Goal: Task Accomplishment & Management: Complete application form

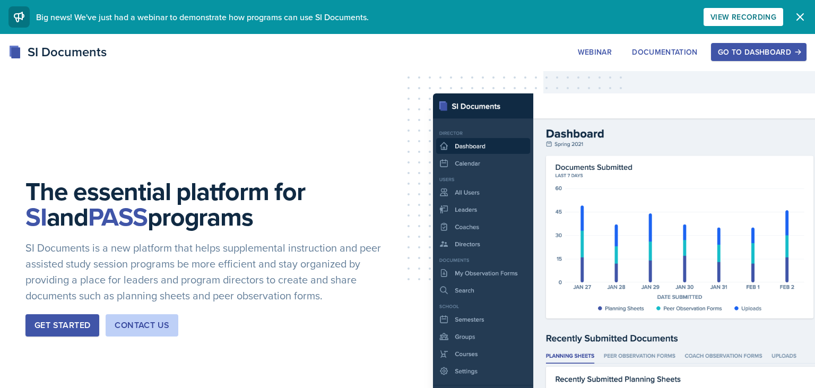
click at [778, 57] on button "Go to Dashboard" at bounding box center [758, 52] width 95 height 18
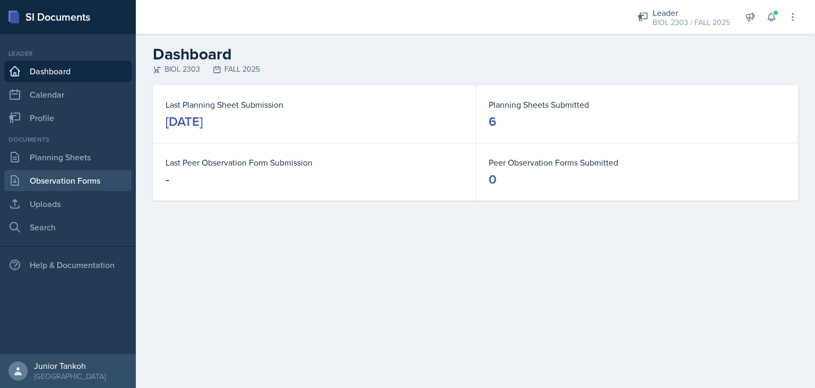
click at [102, 183] on link "Observation Forms" at bounding box center [67, 180] width 127 height 21
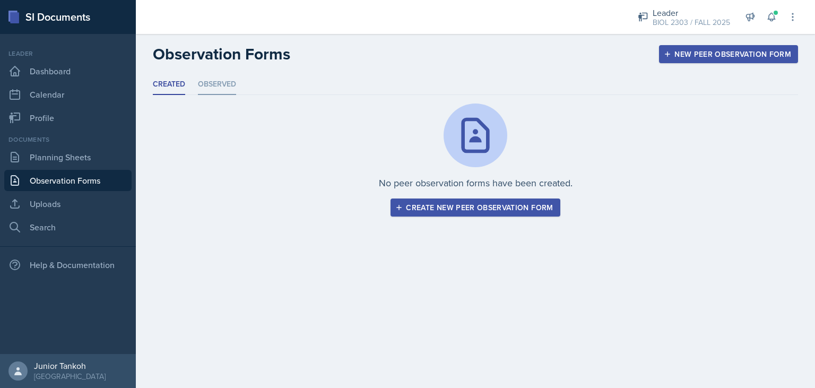
click at [220, 90] on li "Observed" at bounding box center [217, 84] width 38 height 21
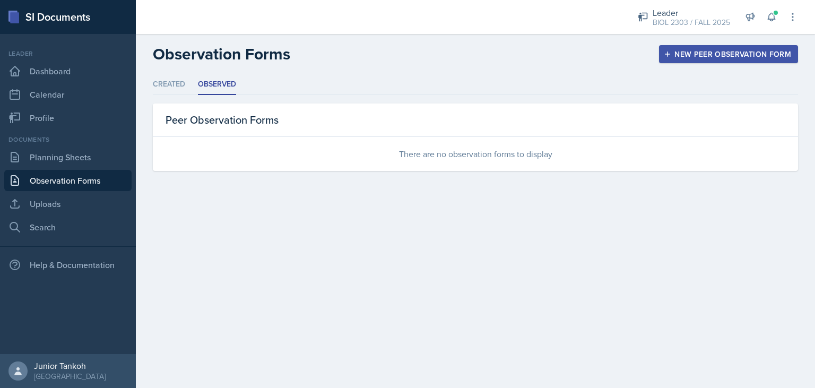
click at [187, 90] on ul "Created Observed" at bounding box center [475, 84] width 645 height 21
click at [172, 89] on li "Created" at bounding box center [169, 84] width 32 height 21
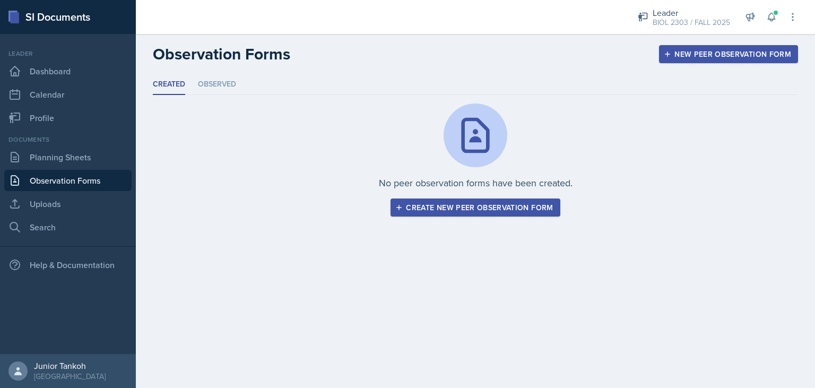
click at [727, 58] on div "New Peer Observation Form" at bounding box center [728, 54] width 125 height 8
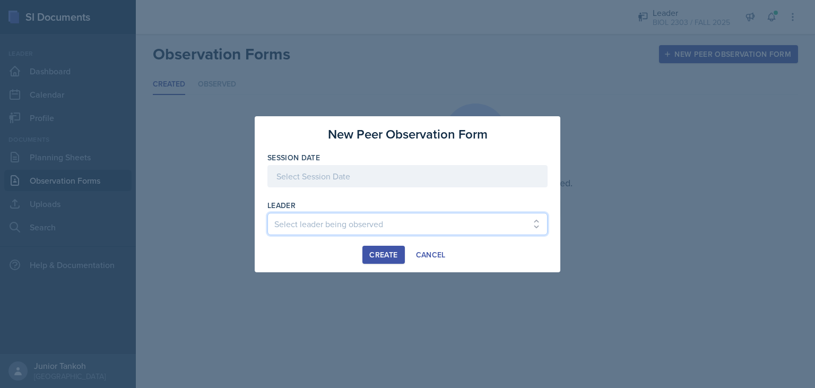
click at [267, 213] on select "Select leader being observed [PERSON_NAME] / BIOL 1301 / COP #5 - Mercury [PERS…" at bounding box center [407, 224] width 280 height 22
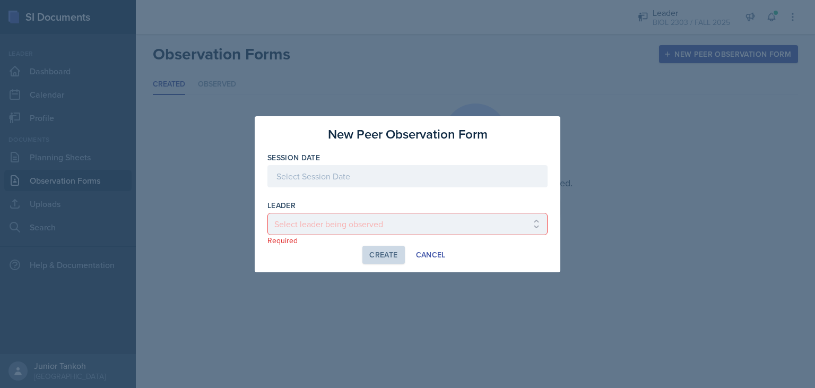
click at [449, 281] on div at bounding box center [407, 194] width 815 height 388
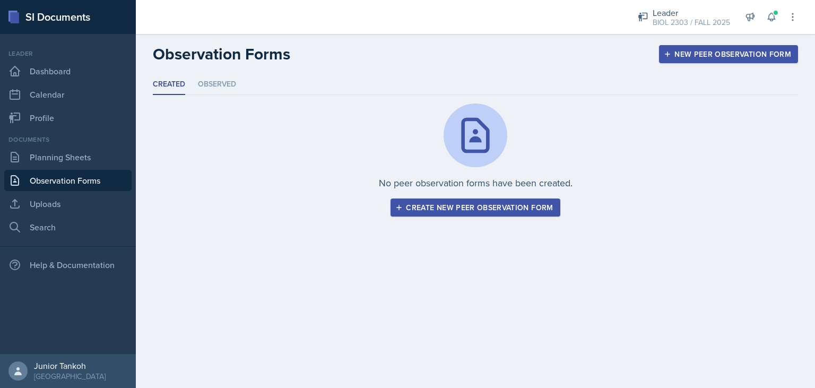
click at [468, 203] on div "Create new peer observation form" at bounding box center [474, 207] width 155 height 8
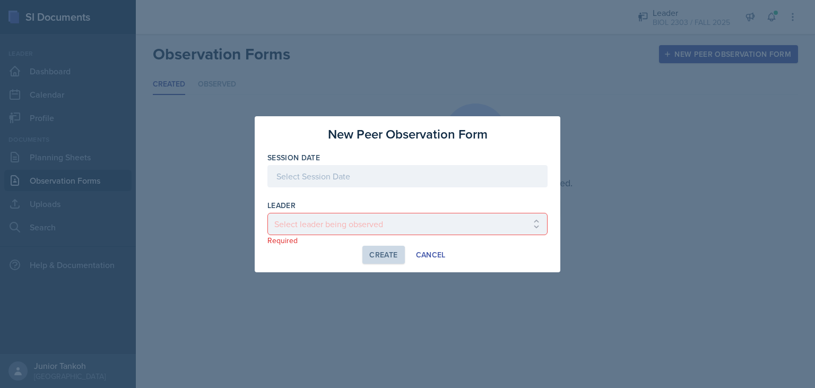
click at [397, 162] on div "Session Date" at bounding box center [407, 157] width 280 height 11
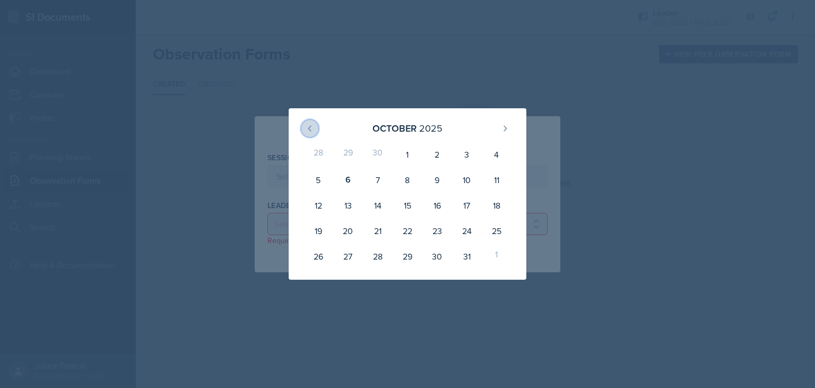
click at [313, 131] on icon at bounding box center [310, 128] width 8 height 8
click at [447, 233] on div "25" at bounding box center [437, 230] width 30 height 25
type input "[DATE]"
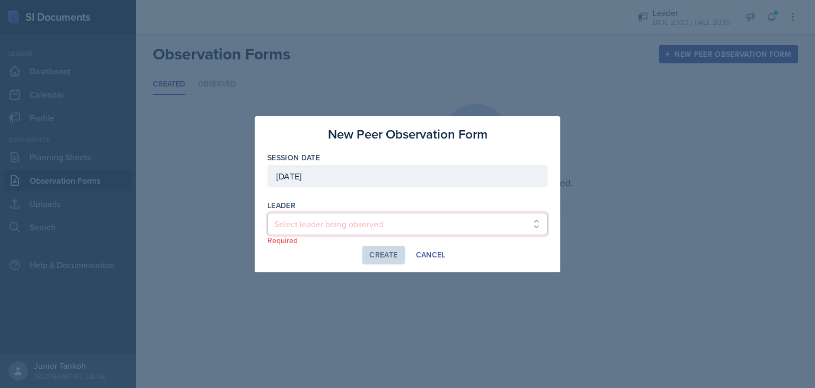
click at [267, 213] on select "Select leader being observed [PERSON_NAME] / BIOL 1301 / COP #5 - Mercury [PERS…" at bounding box center [407, 224] width 280 height 22
select select "e7e4ae35-0579-4bcf-aaa6-1a193cf560aa"
click option "[PERSON_NAME] / CHEM 1307 / COP #2 - Venus" at bounding box center [0, 0] width 0 height 0
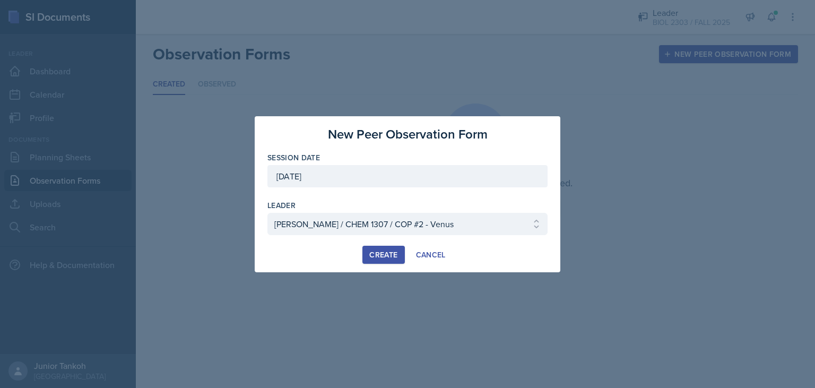
click at [387, 254] on div "Create" at bounding box center [383, 254] width 28 height 8
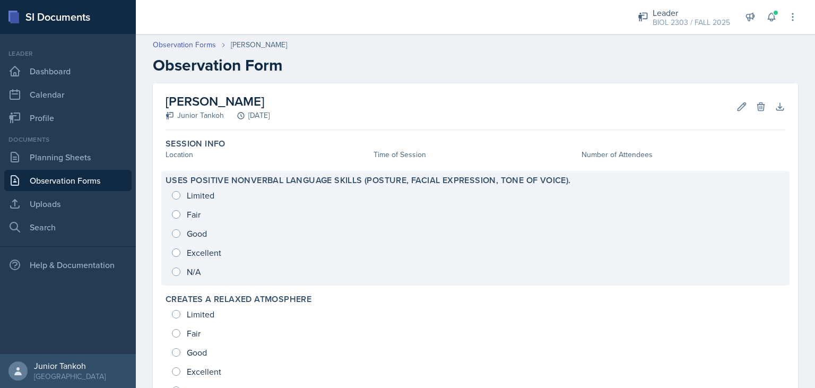
click at [179, 254] on div "Limited Fair Good Excellent N/A" at bounding box center [476, 233] width 620 height 95
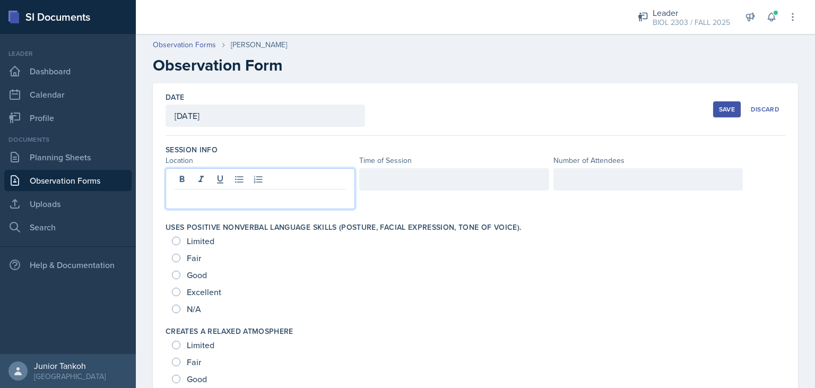
click at [230, 178] on div at bounding box center [260, 188] width 189 height 41
click at [406, 183] on div at bounding box center [453, 179] width 189 height 22
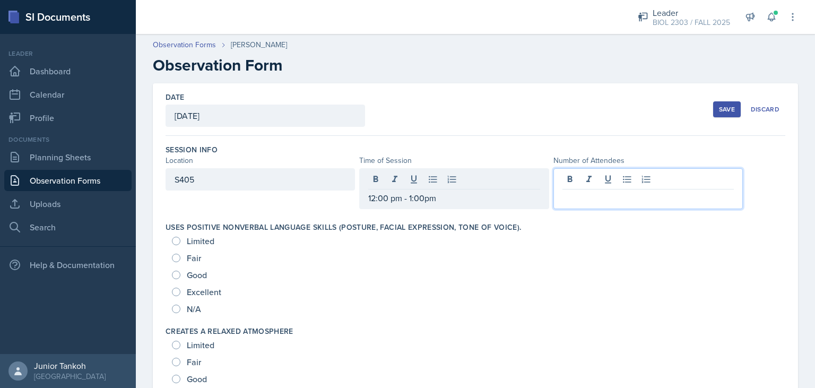
click at [587, 176] on div at bounding box center [647, 188] width 189 height 41
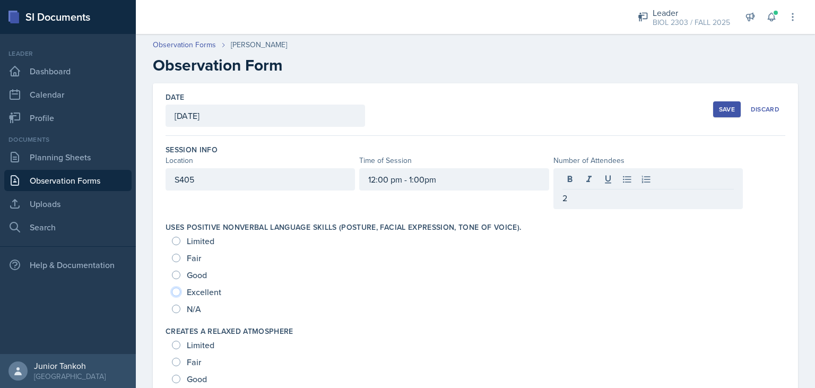
click at [179, 288] on input "Excellent" at bounding box center [176, 292] width 8 height 8
radio input "true"
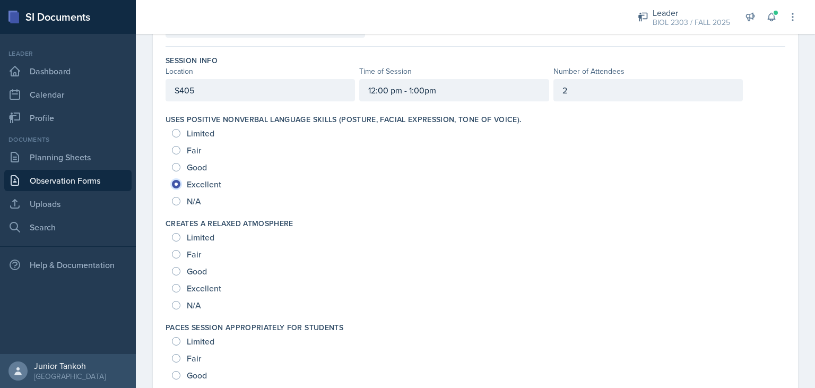
scroll to position [89, 0]
click at [181, 290] on div "Excellent" at bounding box center [197, 288] width 51 height 17
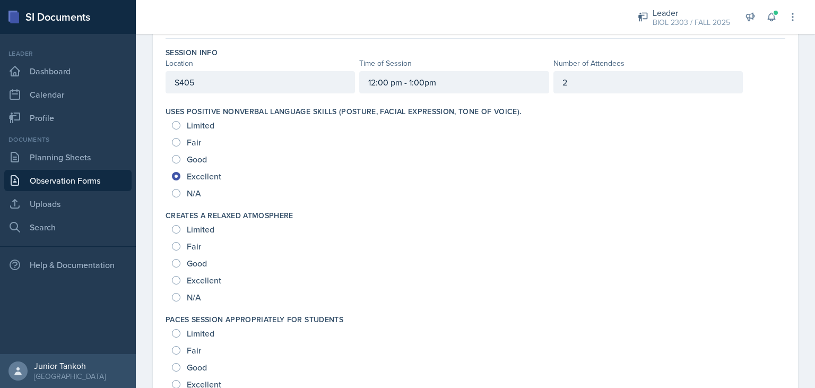
scroll to position [98, 0]
click at [178, 280] on input "Excellent" at bounding box center [176, 279] width 8 height 8
radio input "true"
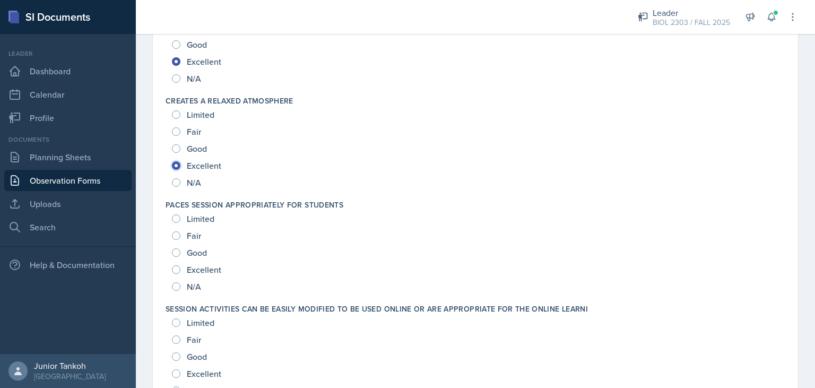
scroll to position [213, 0]
click at [180, 267] on input "Excellent" at bounding box center [176, 268] width 8 height 8
radio input "true"
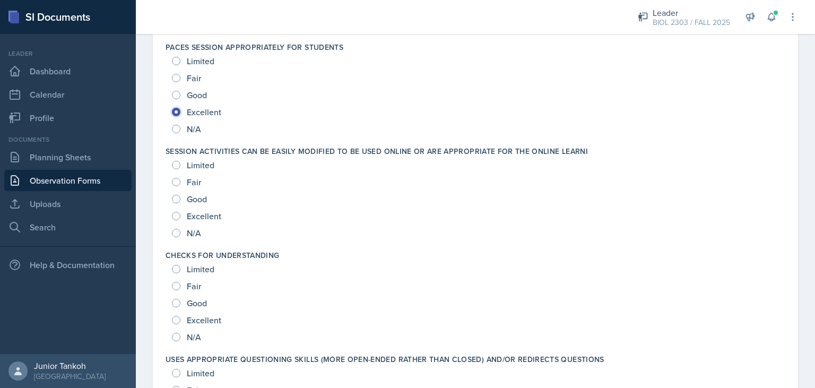
scroll to position [373, 0]
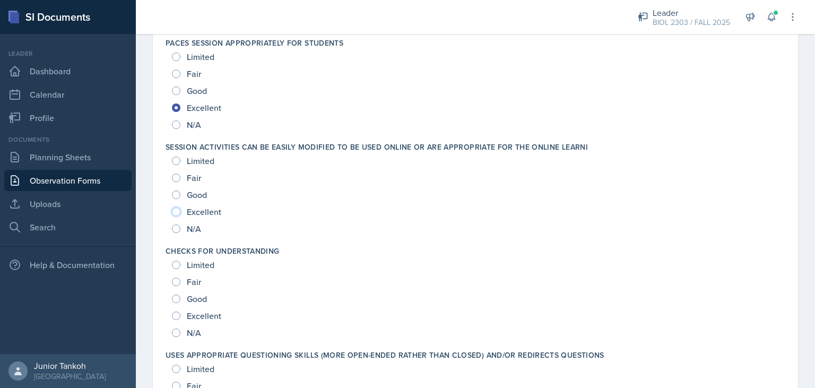
click at [176, 213] on input "Excellent" at bounding box center [176, 211] width 8 height 8
radio input "true"
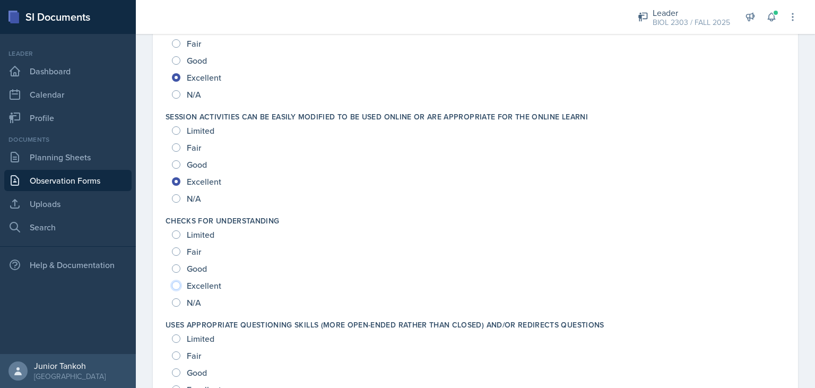
click at [177, 286] on input "Excellent" at bounding box center [176, 285] width 8 height 8
radio input "true"
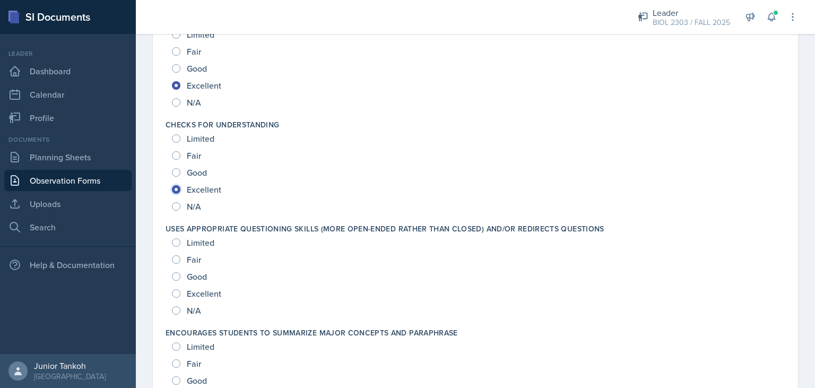
scroll to position [523, 0]
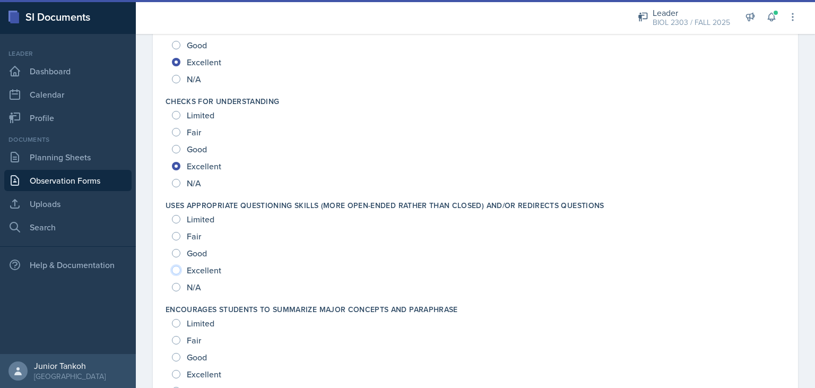
click at [179, 270] on input "Excellent" at bounding box center [176, 270] width 8 height 8
radio input "true"
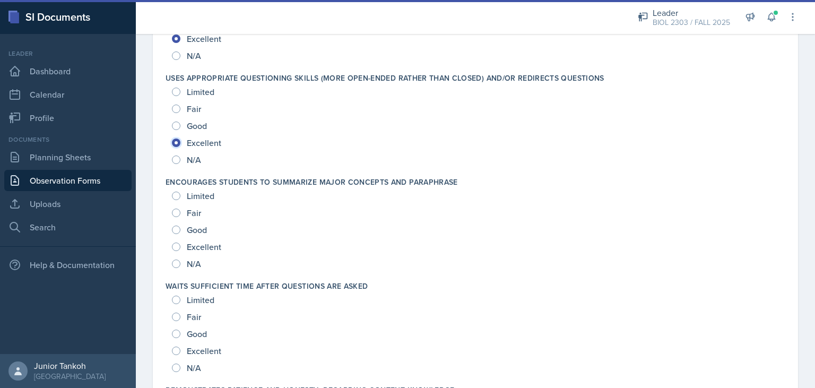
scroll to position [668, 0]
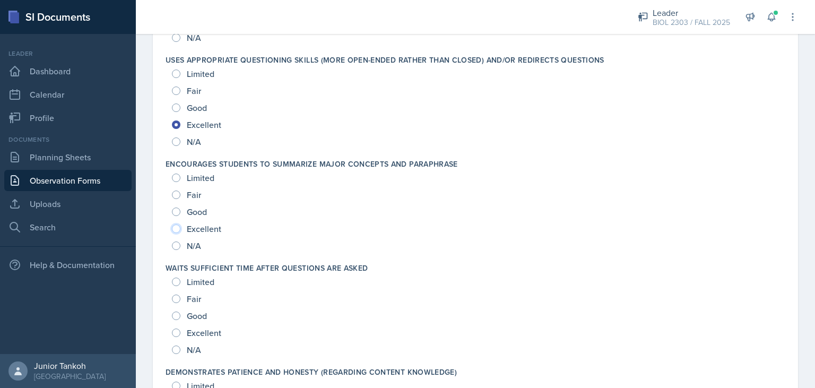
click at [177, 228] on input "Excellent" at bounding box center [176, 228] width 8 height 8
radio input "true"
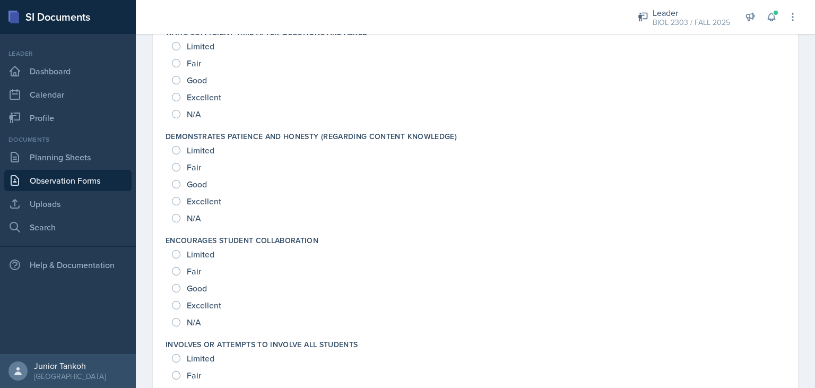
scroll to position [909, 0]
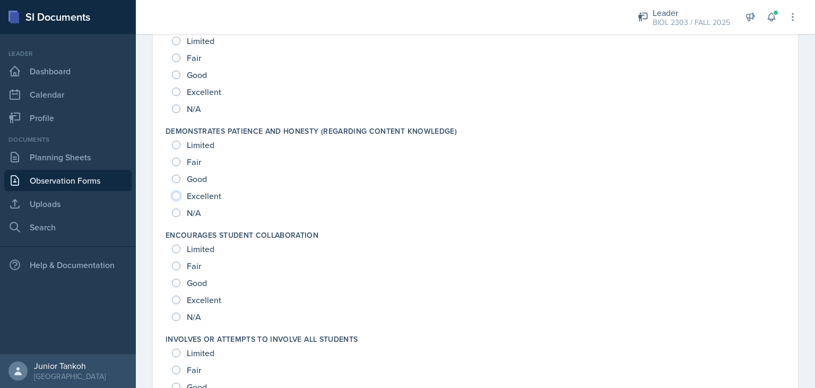
click at [173, 194] on input "Excellent" at bounding box center [176, 196] width 8 height 8
radio input "true"
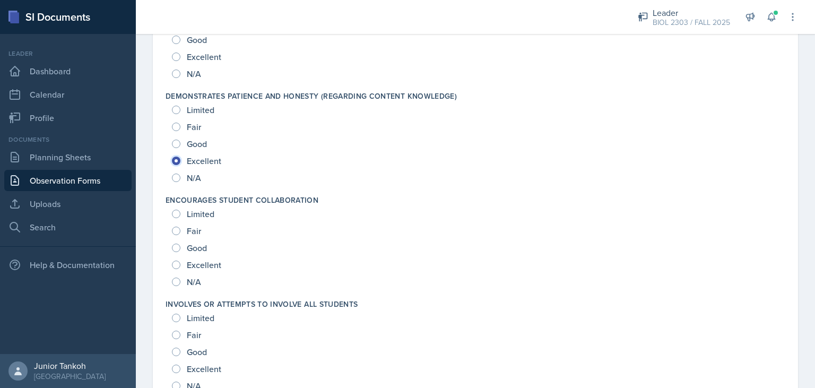
scroll to position [948, 0]
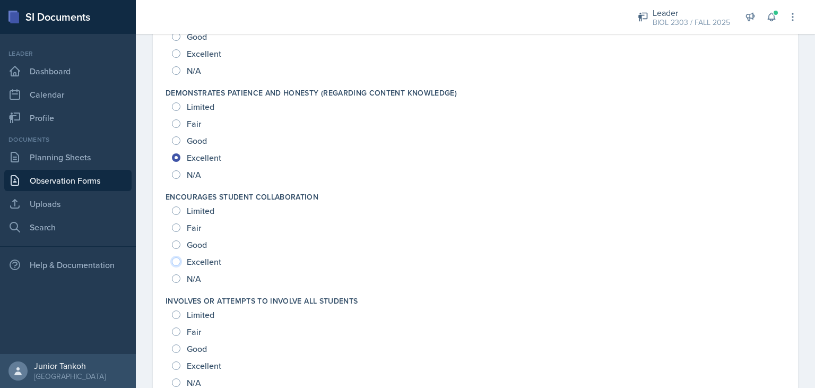
click at [178, 263] on input "Excellent" at bounding box center [176, 261] width 8 height 8
radio input "true"
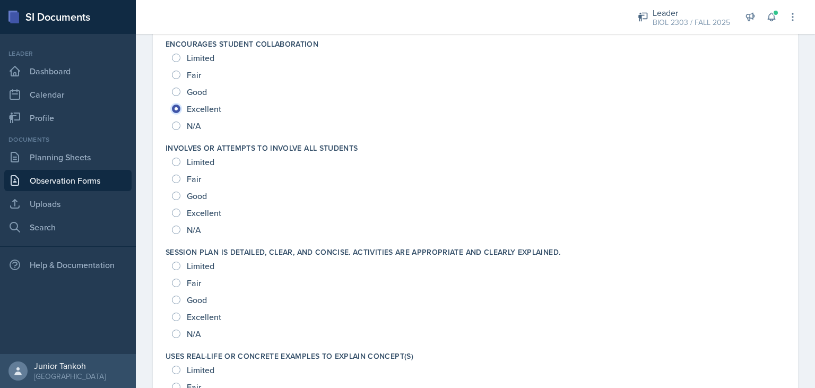
scroll to position [1099, 0]
click at [178, 213] on input "Excellent" at bounding box center [176, 214] width 8 height 8
radio input "true"
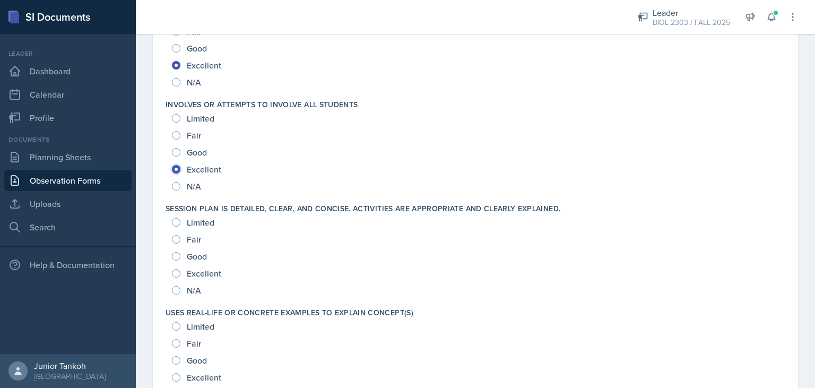
scroll to position [1120, 0]
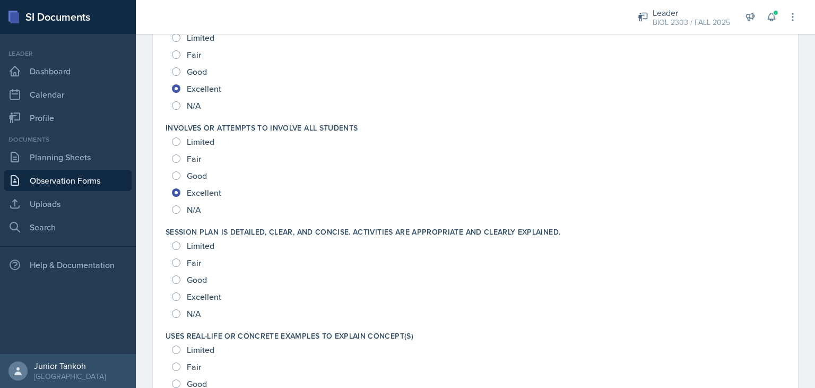
click at [177, 300] on div "Excellent" at bounding box center [197, 296] width 51 height 17
click at [177, 296] on input "Excellent" at bounding box center [176, 296] width 8 height 8
radio input "true"
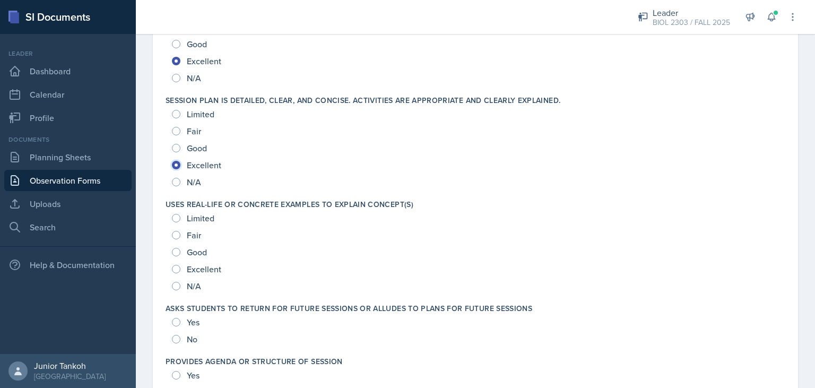
scroll to position [1254, 0]
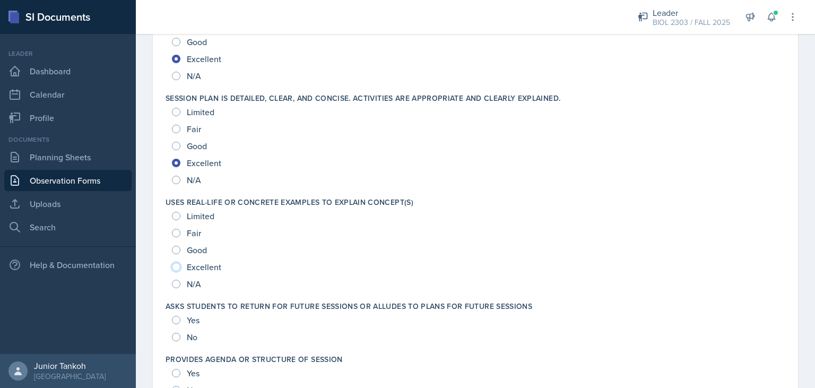
click at [177, 267] on input "Excellent" at bounding box center [176, 267] width 8 height 8
radio input "true"
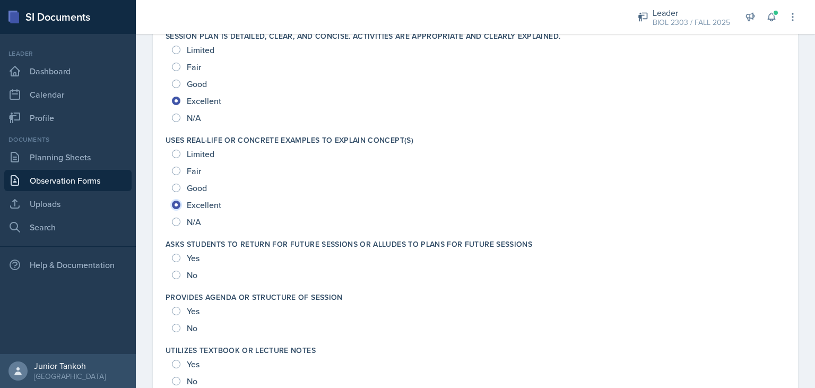
scroll to position [1341, 0]
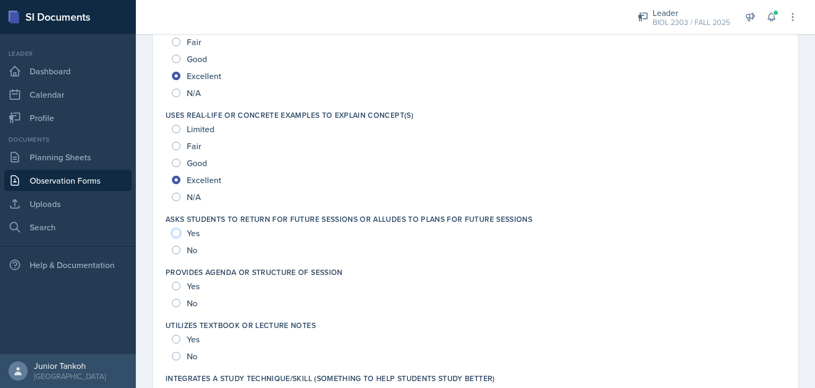
click at [177, 232] on input "Yes" at bounding box center [176, 233] width 8 height 8
radio input "true"
click at [173, 284] on input "Yes" at bounding box center [176, 286] width 8 height 8
radio input "true"
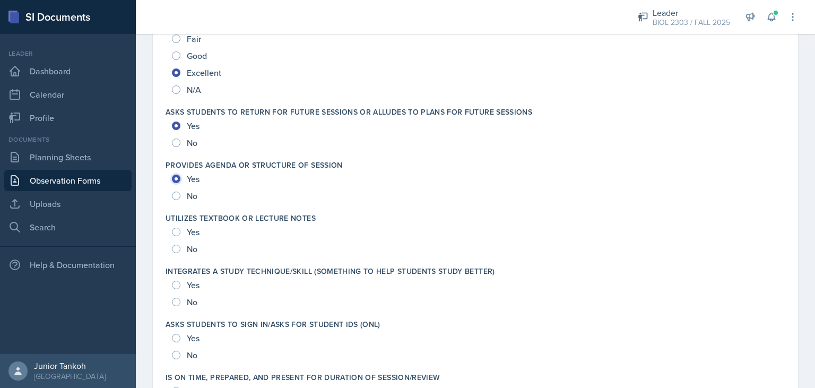
scroll to position [1449, 0]
click at [173, 233] on input "Yes" at bounding box center [176, 231] width 8 height 8
radio input "true"
click at [178, 284] on input "Yes" at bounding box center [176, 284] width 8 height 8
radio input "true"
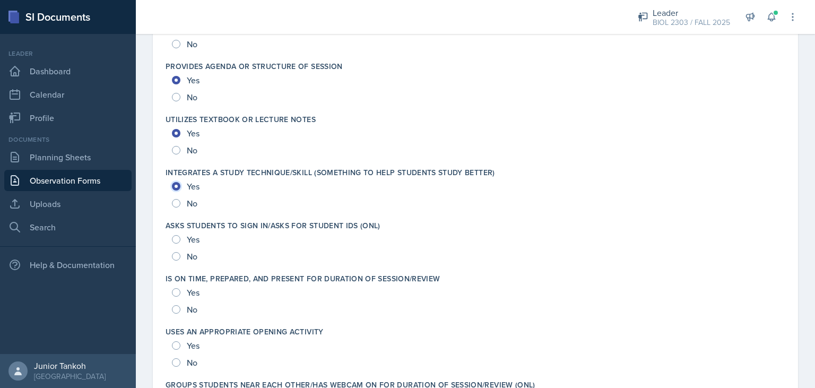
scroll to position [1546, 0]
click at [180, 238] on div "Yes" at bounding box center [187, 239] width 30 height 17
click at [179, 238] on input "Yes" at bounding box center [176, 240] width 8 height 8
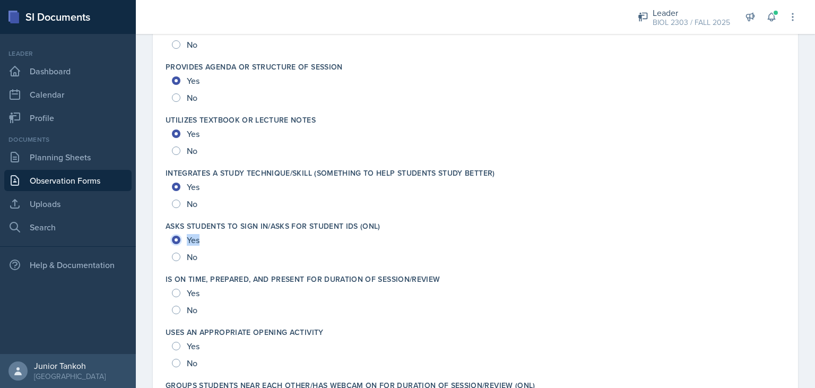
radio input "true"
click at [253, 250] on div "No" at bounding box center [475, 256] width 607 height 17
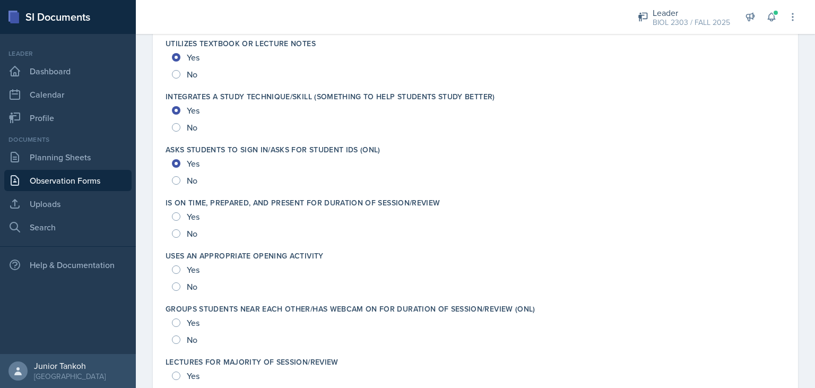
click at [181, 216] on div "Yes" at bounding box center [187, 216] width 30 height 17
click at [177, 215] on input "Yes" at bounding box center [176, 216] width 8 height 8
radio input "true"
click at [179, 268] on input "Yes" at bounding box center [176, 269] width 8 height 8
radio input "true"
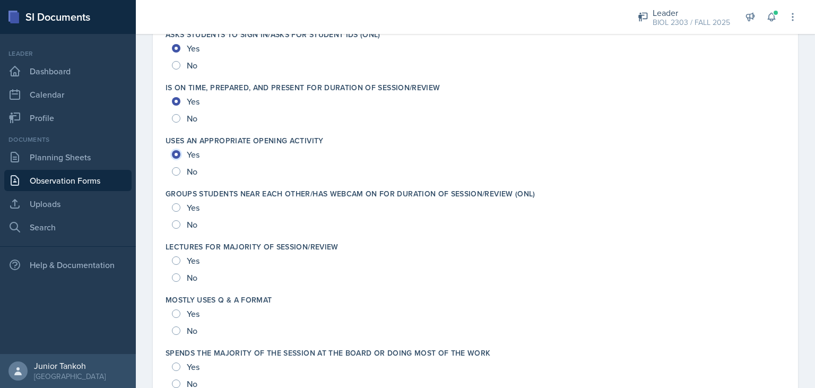
scroll to position [1738, 0]
click at [177, 205] on input "Yes" at bounding box center [176, 207] width 8 height 8
radio input "true"
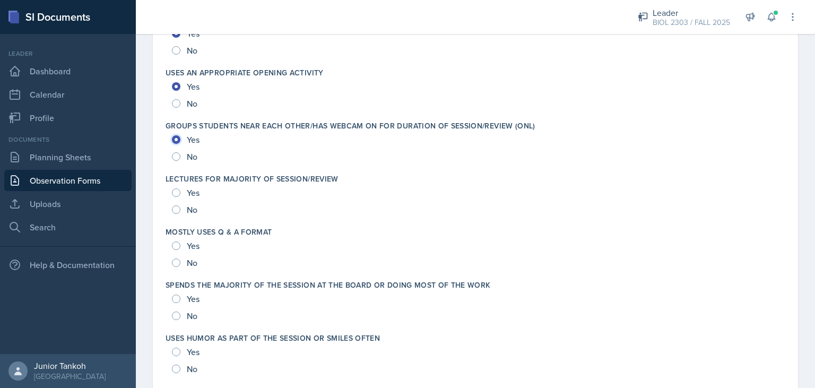
scroll to position [1810, 0]
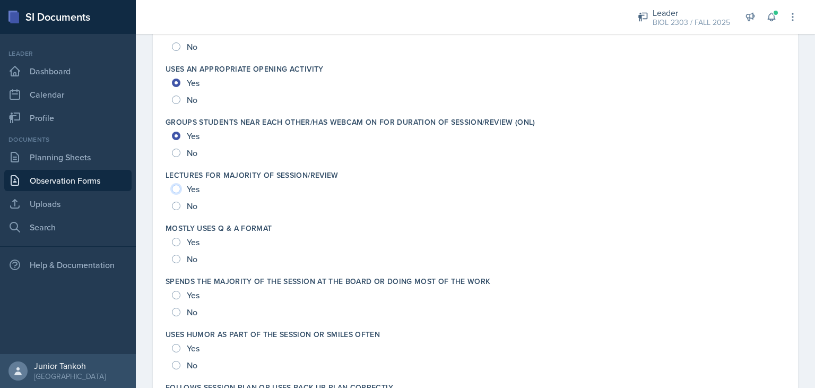
click at [178, 189] on input "Yes" at bounding box center [176, 189] width 8 height 8
radio input "true"
click at [178, 207] on input "No" at bounding box center [176, 206] width 8 height 8
radio input "true"
click at [176, 239] on input "Yes" at bounding box center [176, 242] width 8 height 8
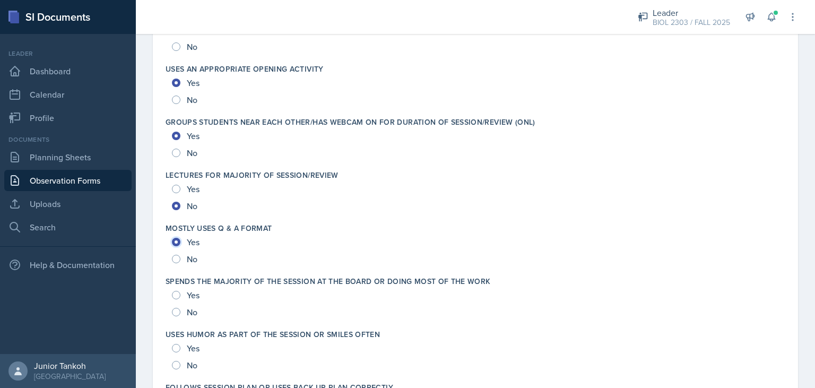
radio input "true"
click at [176, 314] on input "No" at bounding box center [176, 312] width 8 height 8
radio input "true"
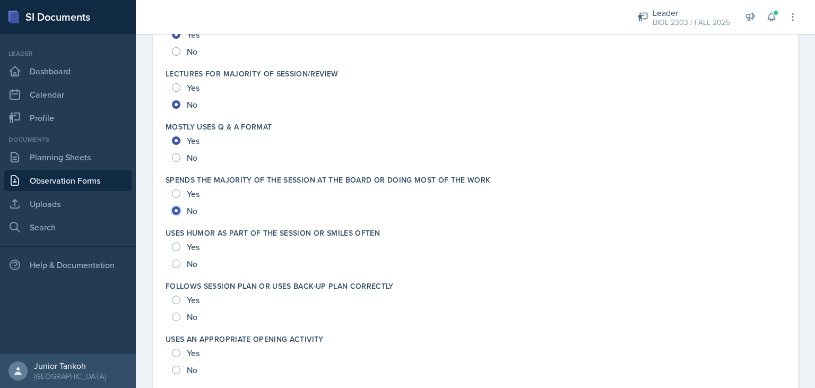
scroll to position [1910, 0]
click at [179, 249] on input "Yes" at bounding box center [176, 248] width 8 height 8
radio input "true"
click at [175, 296] on div "Yes" at bounding box center [187, 300] width 30 height 17
click at [177, 302] on input "Yes" at bounding box center [176, 301] width 8 height 8
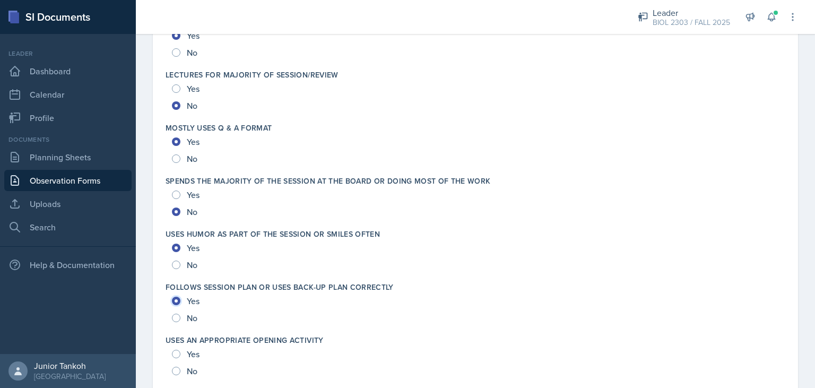
radio input "true"
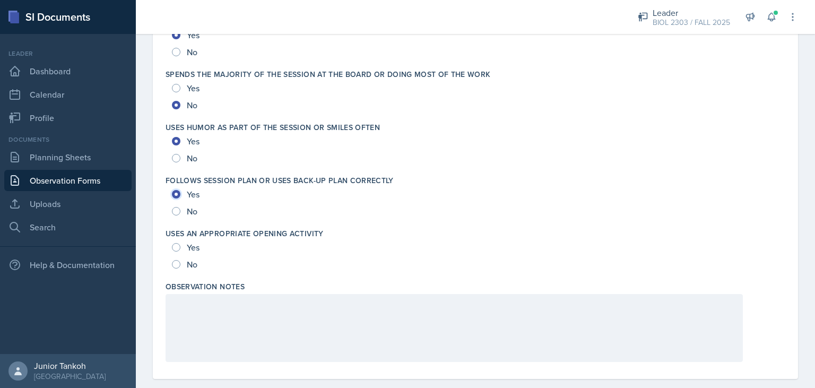
scroll to position [2020, 0]
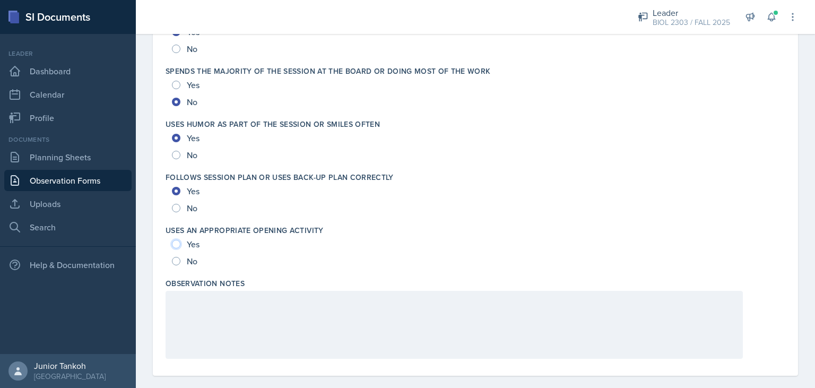
click at [176, 243] on input "Yes" at bounding box center [176, 244] width 8 height 8
radio input "true"
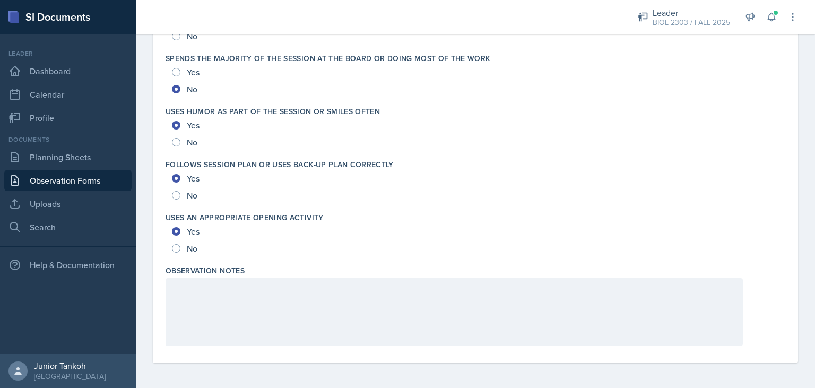
click at [293, 298] on div at bounding box center [454, 312] width 577 height 68
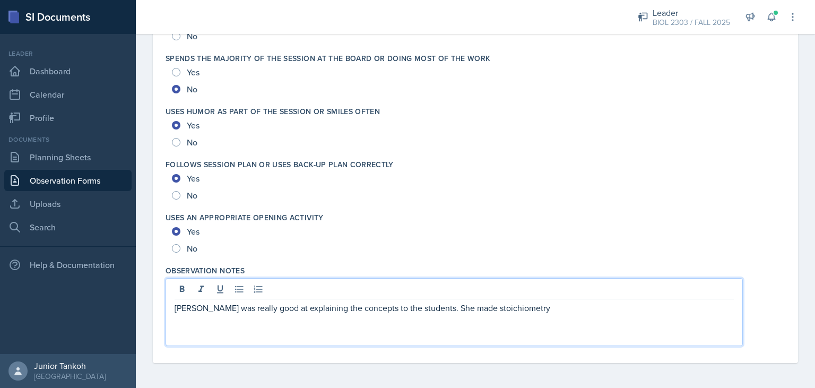
click at [538, 307] on p "[PERSON_NAME] was really good at explaining the concepts to the students. She m…" at bounding box center [454, 307] width 559 height 13
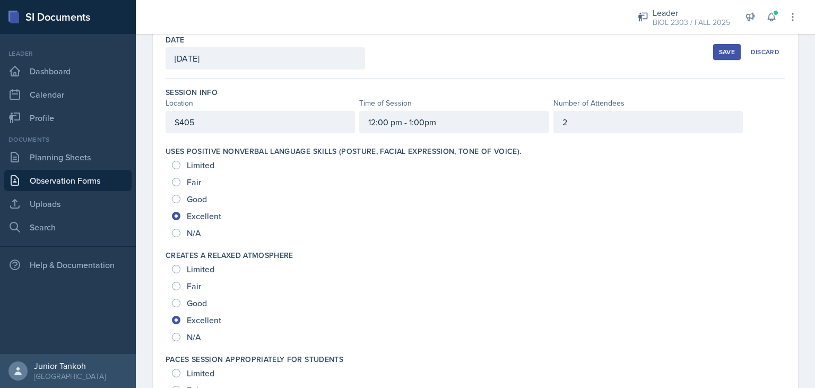
scroll to position [57, 0]
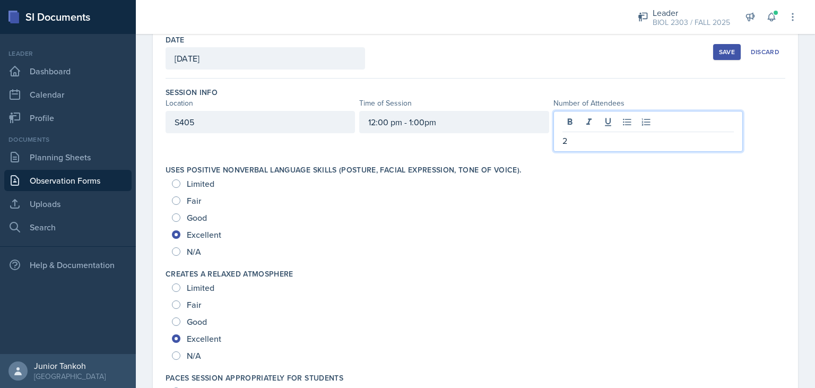
click at [589, 116] on div "2" at bounding box center [647, 131] width 189 height 41
click at [615, 179] on div "Limited" at bounding box center [475, 183] width 607 height 17
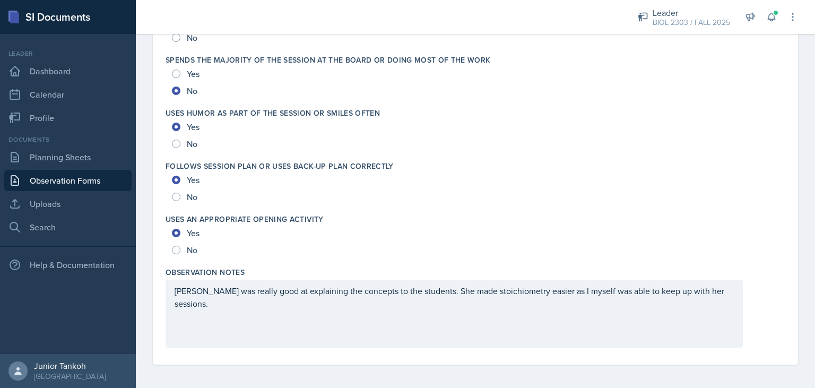
scroll to position [2032, 0]
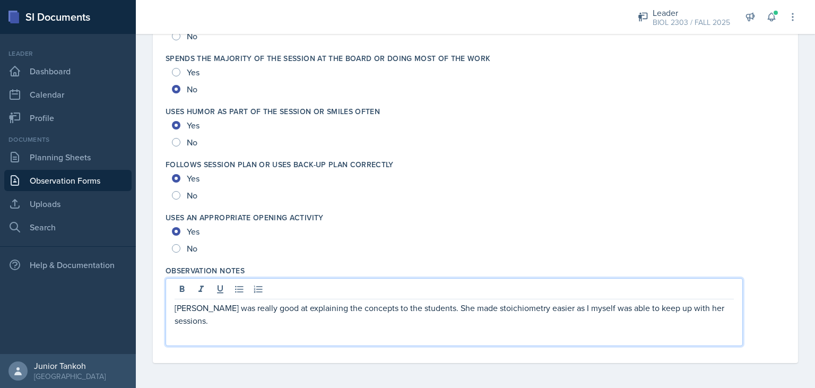
click at [465, 307] on p "[PERSON_NAME] was really good at explaining the concepts to the students. She m…" at bounding box center [454, 313] width 559 height 25
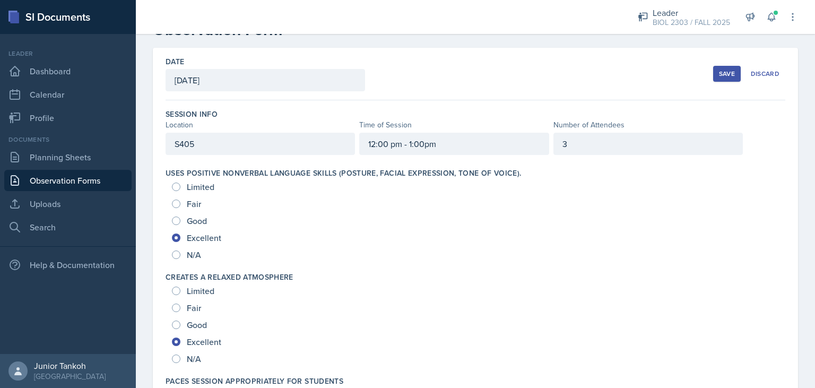
scroll to position [0, 0]
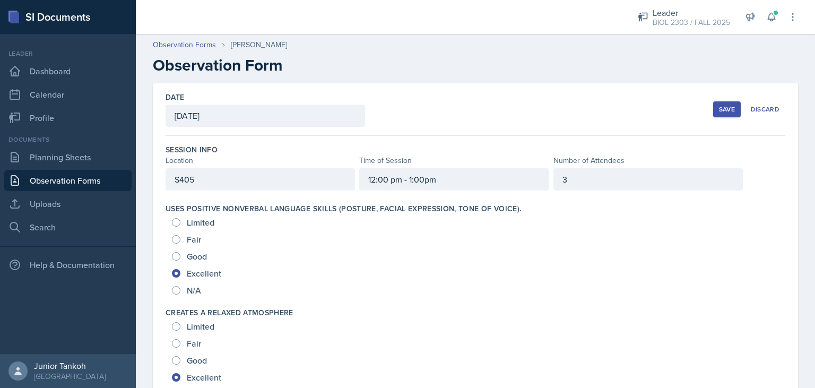
click at [719, 107] on div "Save" at bounding box center [727, 109] width 16 height 8
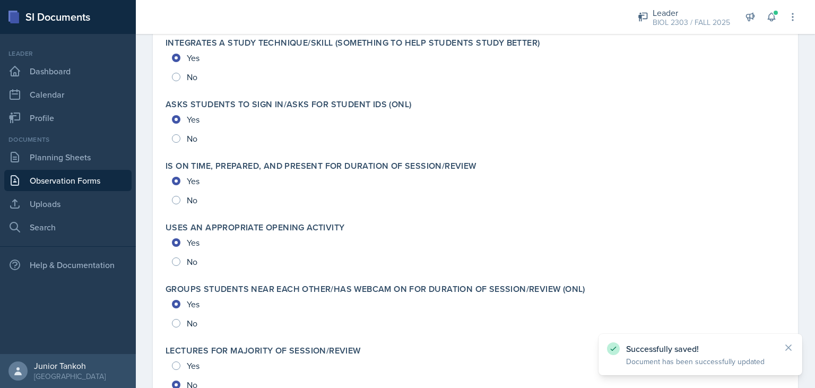
scroll to position [2305, 0]
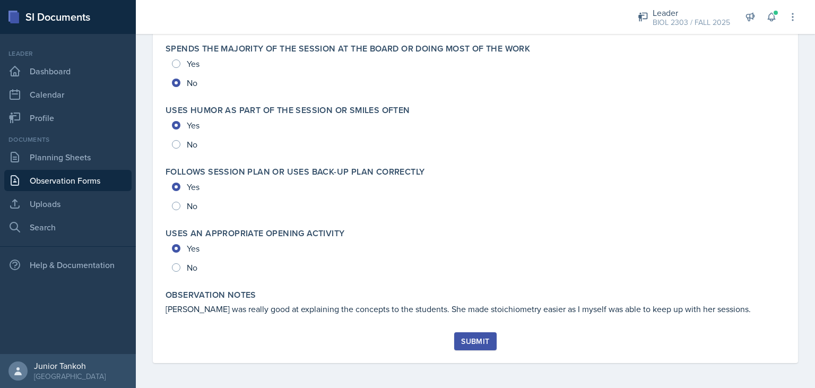
click at [487, 345] on div "Submit" at bounding box center [475, 341] width 28 height 8
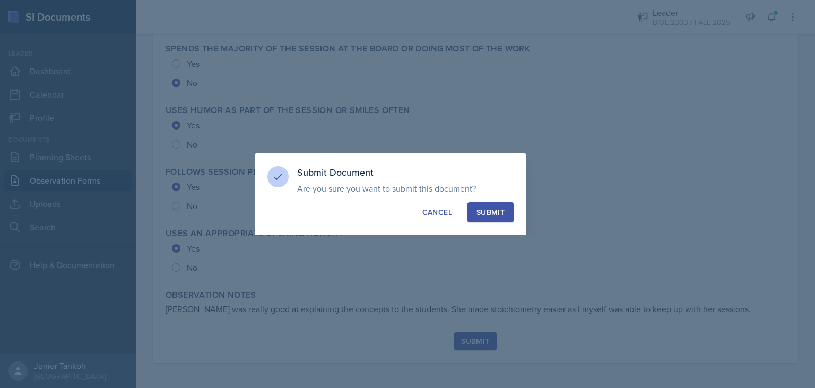
click at [496, 203] on button "Submit" at bounding box center [490, 212] width 46 height 20
radio input "true"
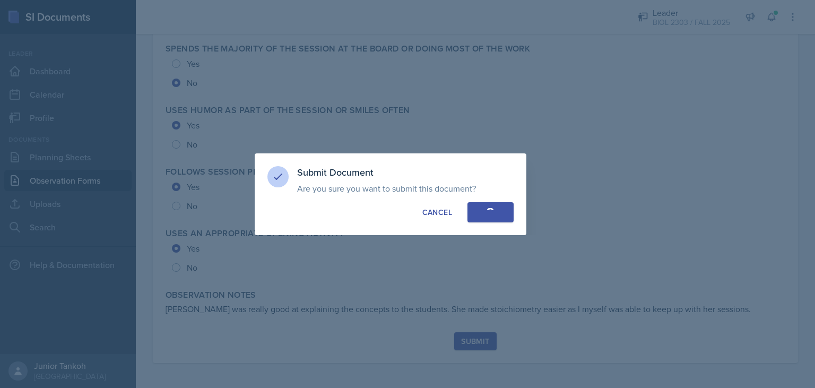
radio input "true"
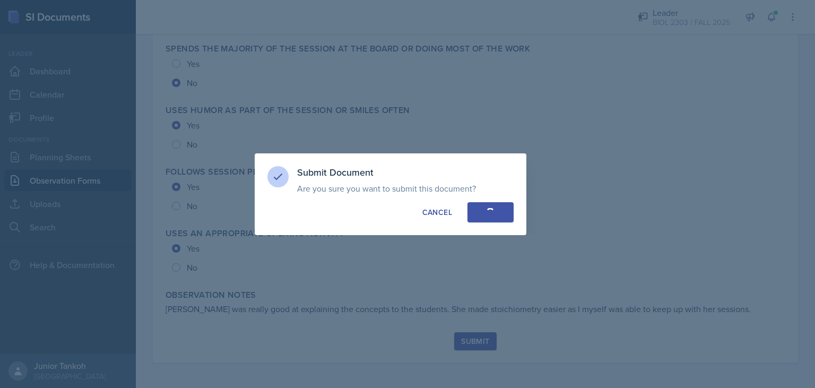
radio input "true"
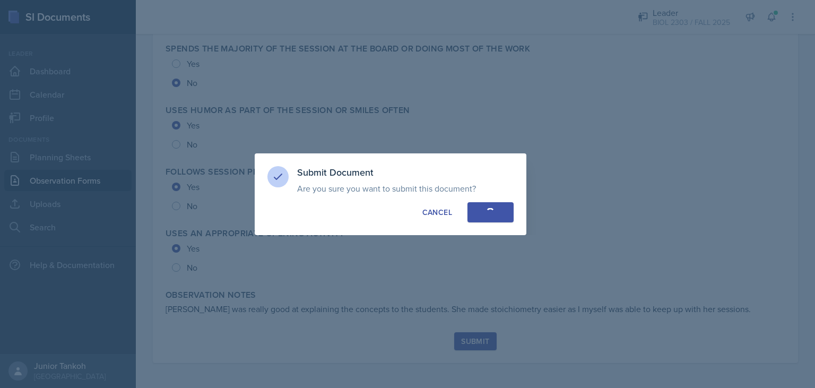
radio input "true"
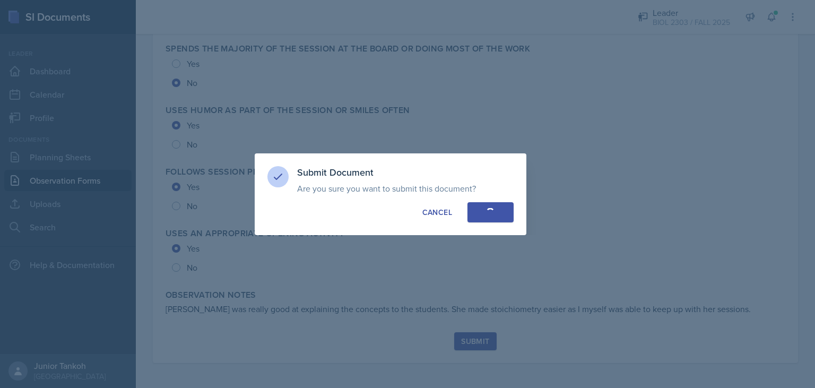
radio input "true"
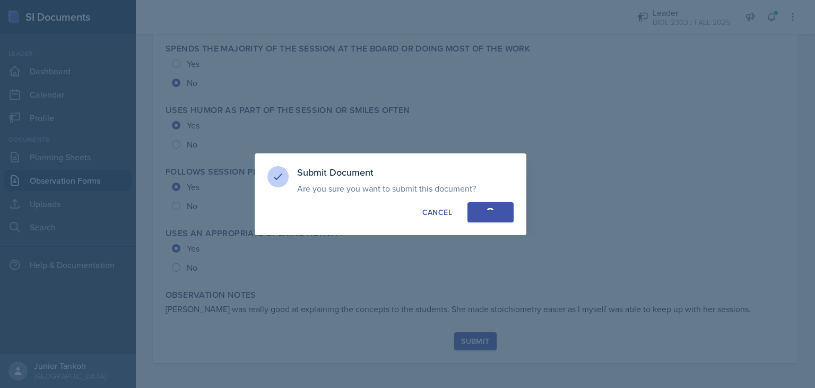
radio input "true"
